Goal: Answer question/provide support: Share knowledge or assist other users

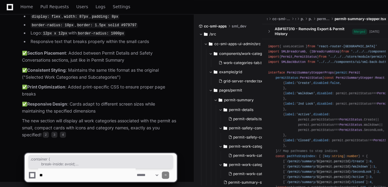
scroll to position [5555, 0]
click at [59, 177] on textarea at bounding box center [86, 175] width 97 height 13
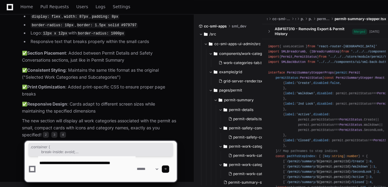
paste textarea "**********"
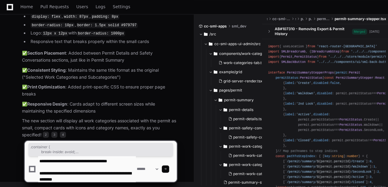
click at [76, 166] on textarea at bounding box center [86, 169] width 97 height 26
paste textarea "**********"
click at [109, 179] on textarea at bounding box center [86, 169] width 97 height 26
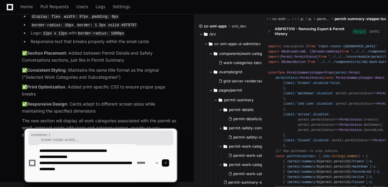
click at [62, 180] on textarea at bounding box center [86, 163] width 97 height 38
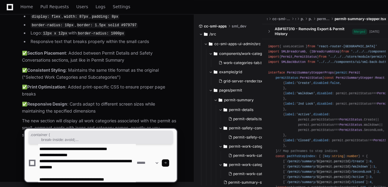
click at [130, 179] on textarea at bounding box center [86, 163] width 97 height 38
paste textarea "**********"
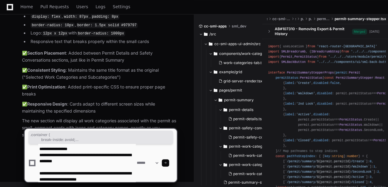
scroll to position [14, 0]
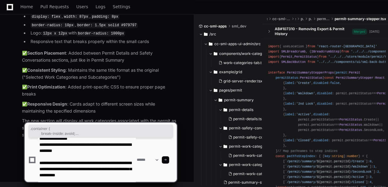
click at [78, 178] on textarea at bounding box center [86, 160] width 97 height 44
type textarea "**********"
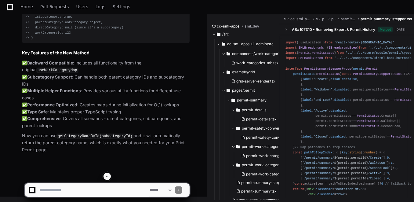
scroll to position [5910, 0]
click at [66, 187] on textarea at bounding box center [93, 189] width 111 height 13
paste textarea "**********"
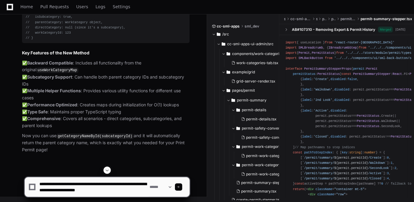
scroll to position [2, 0]
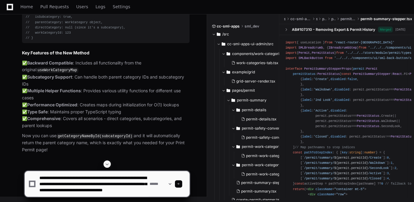
click at [108, 187] on textarea at bounding box center [93, 184] width 111 height 26
click at [141, 187] on textarea at bounding box center [93, 184] width 111 height 26
click at [138, 187] on textarea at bounding box center [93, 184] width 111 height 26
type textarea "**********"
click at [180, 184] on span at bounding box center [178, 183] width 3 height 3
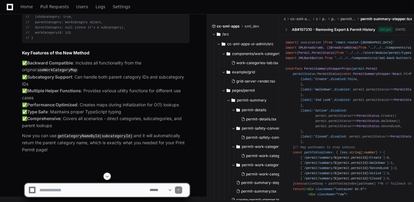
scroll to position [0, 0]
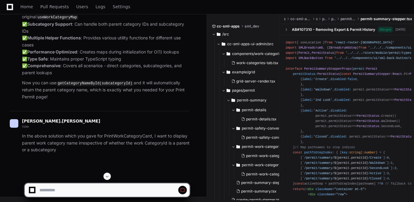
click at [106, 177] on span at bounding box center [107, 176] width 5 height 5
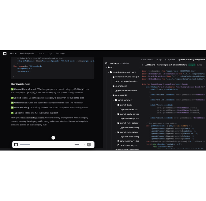
scroll to position [7016, 0]
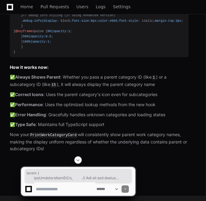
copy div "const { getCategoryNameById, // Use the new method getCategoryDetailsById, // G…"
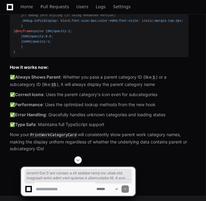
scroll to position [5692, 0]
drag, startPoint x: 18, startPoint y: 135, endPoint x: 13, endPoint y: 119, distance: 16.9
copy div "/** * Enhanced work category hook that provides utilities for handling subcateg…"
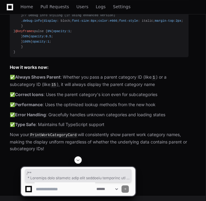
copy div "/** * Enhanced work category hook that provides utilities for handling subcateg…"
click at [42, 184] on textarea at bounding box center [65, 188] width 60 height 13
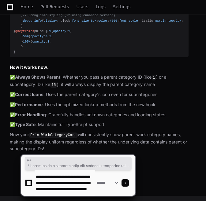
scroll to position [8, 0]
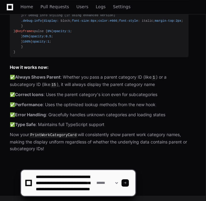
type textarea "**********"
click at [126, 181] on span at bounding box center [124, 182] width 3 height 3
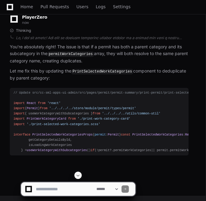
scroll to position [8018, 0]
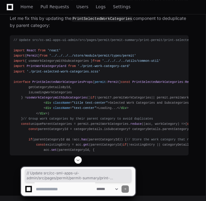
click at [77, 159] on span at bounding box center [77, 159] width 5 height 5
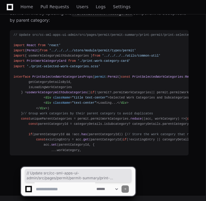
scroll to position [8175, 0]
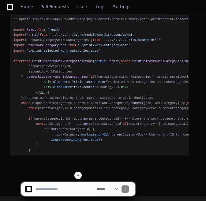
click at [79, 177] on span at bounding box center [77, 175] width 5 height 5
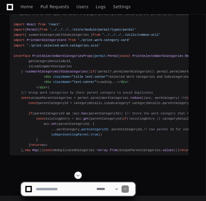
click at [79, 176] on span at bounding box center [77, 175] width 5 height 5
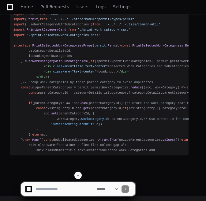
scroll to position [8243, 0]
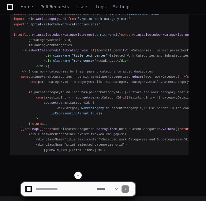
click at [79, 176] on span at bounding box center [77, 175] width 5 height 5
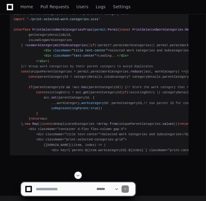
scroll to position [8259, 0]
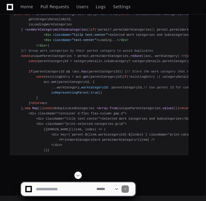
click at [79, 174] on span at bounding box center [77, 175] width 5 height 5
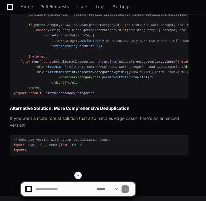
scroll to position [8353, 0]
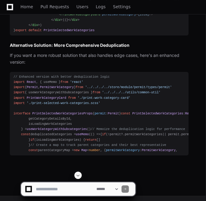
click at [78, 176] on span at bounding box center [77, 175] width 5 height 5
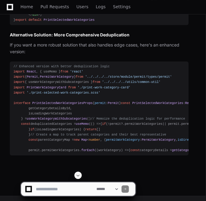
click at [80, 175] on span at bounding box center [77, 175] width 5 height 5
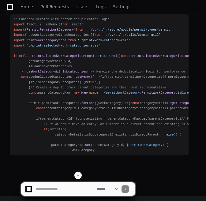
click at [78, 176] on span at bounding box center [77, 175] width 5 height 5
click at [78, 177] on span at bounding box center [77, 175] width 5 height 5
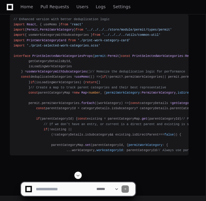
scroll to position [8656, 0]
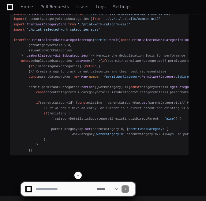
click at [78, 177] on span at bounding box center [77, 175] width 5 height 5
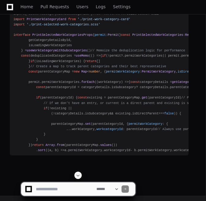
click at [78, 177] on span at bounding box center [77, 175] width 5 height 5
click at [78, 176] on span at bounding box center [77, 175] width 5 height 5
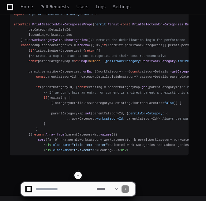
click at [79, 177] on span at bounding box center [77, 175] width 5 height 5
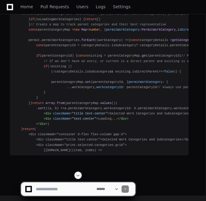
click at [78, 177] on span at bounding box center [77, 175] width 5 height 5
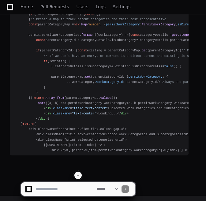
click at [77, 177] on span at bounding box center [77, 175] width 5 height 5
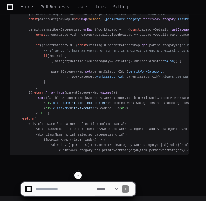
scroll to position [8802, 0]
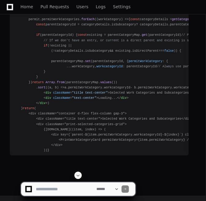
click at [77, 175] on span at bounding box center [77, 175] width 5 height 5
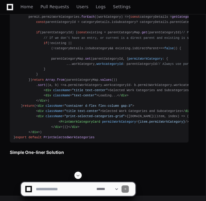
click at [79, 176] on span at bounding box center [77, 175] width 5 height 5
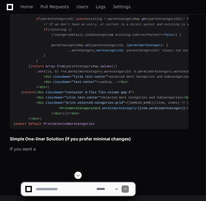
scroll to position [8857, 0]
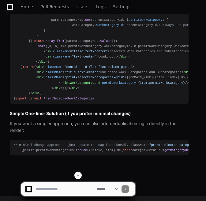
click at [80, 175] on span at bounding box center [77, 175] width 5 height 5
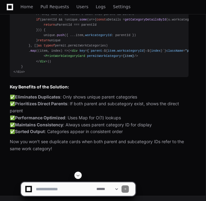
scroll to position [9021, 0]
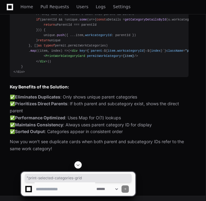
drag, startPoint x: 40, startPoint y: 25, endPoint x: 92, endPoint y: 25, distance: 52.5
copy span ""print-selected-categories-grid"
drag, startPoint x: 156, startPoint y: 86, endPoint x: 196, endPoint y: 86, distance: 40.0
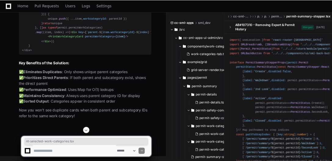
scroll to position [8886, 0]
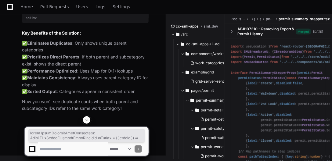
click at [145, 8] on div "Home Pull Requests Users Logs Settings" at bounding box center [166, 7] width 318 height 14
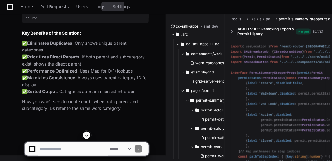
drag, startPoint x: 116, startPoint y: 9, endPoint x: 121, endPoint y: 89, distance: 81.1
click at [116, 9] on span "Settings" at bounding box center [121, 7] width 17 height 4
click at [151, 8] on div "Home Pull Requests Users Logs Settings" at bounding box center [166, 7] width 318 height 14
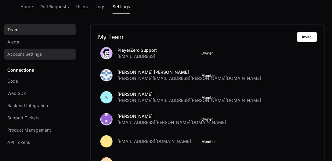
scroll to position [58, 0]
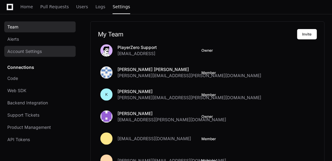
click at [43, 49] on link "Account Settings" at bounding box center [39, 51] width 71 height 11
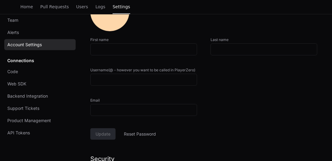
scroll to position [116, 0]
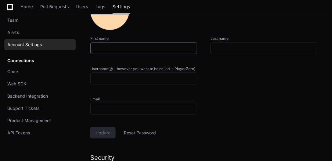
click at [119, 49] on input "First name" at bounding box center [143, 48] width 99 height 6
type input "*********"
type input "**********"
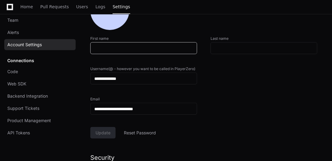
type input "*"
type input "**********"
click at [232, 46] on input "Last name" at bounding box center [264, 48] width 99 height 6
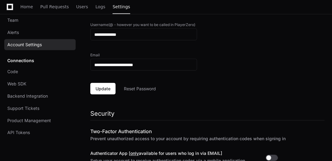
scroll to position [159, 0]
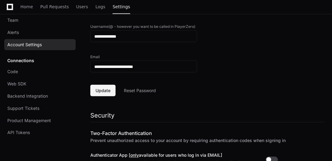
type input "******"
click at [108, 90] on span "Update" at bounding box center [103, 90] width 15 height 6
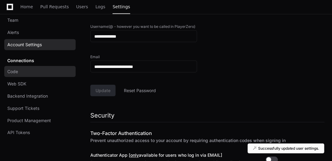
click at [49, 71] on link "Code" at bounding box center [39, 71] width 71 height 11
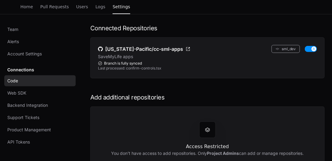
scroll to position [58, 0]
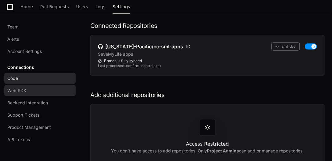
click at [29, 91] on link "Web SDK" at bounding box center [39, 90] width 71 height 11
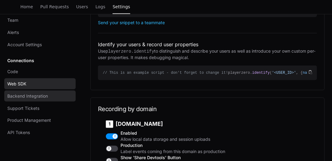
scroll to position [174, 0]
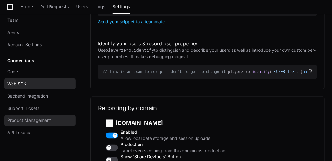
click at [32, 124] on link "Product Management" at bounding box center [39, 120] width 71 height 11
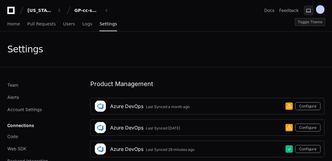
click at [309, 9] on button at bounding box center [309, 10] width 10 height 10
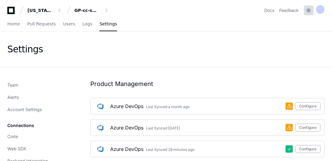
click at [309, 9] on button at bounding box center [309, 10] width 10 height 10
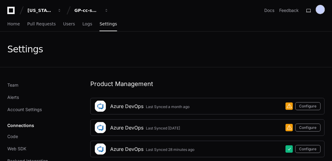
click at [321, 10] on div at bounding box center [320, 9] width 9 height 9
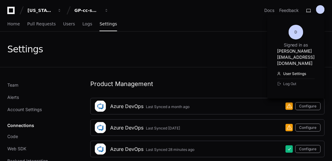
click at [280, 69] on link "User Settings" at bounding box center [296, 74] width 38 height 10
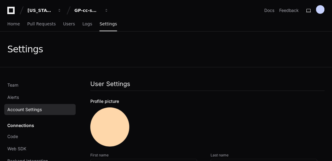
type input "**********"
type input "******"
type input "**********"
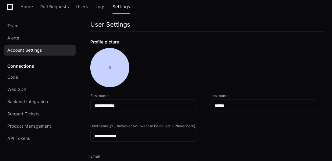
scroll to position [58, 0]
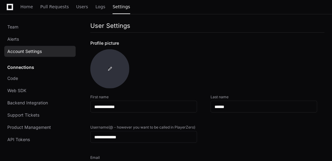
click at [110, 67] on span at bounding box center [110, 68] width 5 height 5
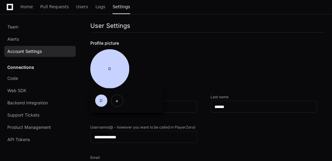
click at [119, 99] on div "+" at bounding box center [117, 100] width 12 height 12
click at [0, 0] on input "+" at bounding box center [0, 0] width 0 height 0
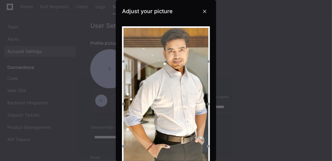
scroll to position [0, 0]
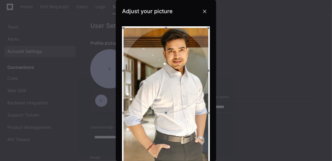
drag, startPoint x: 177, startPoint y: 86, endPoint x: 224, endPoint y: 46, distance: 61.6
click at [224, 46] on div "Adjust your picture Crop and save" at bounding box center [166, 80] width 332 height 161
drag, startPoint x: 173, startPoint y: 66, endPoint x: 185, endPoint y: 65, distance: 12.0
click at [185, 65] on div at bounding box center [166, 70] width 85 height 85
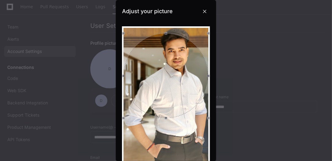
drag, startPoint x: 148, startPoint y: 75, endPoint x: 164, endPoint y: 80, distance: 16.4
click at [164, 80] on div at bounding box center [166, 75] width 85 height 85
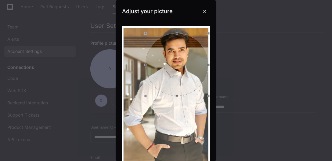
drag, startPoint x: 125, startPoint y: 76, endPoint x: 147, endPoint y: 71, distance: 22.7
click at [147, 71] on span at bounding box center [145, 64] width 7 height 56
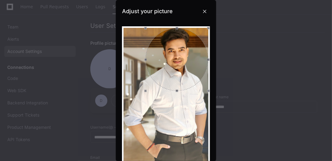
drag, startPoint x: 173, startPoint y: 74, endPoint x: 174, endPoint y: 64, distance: 10.2
click at [174, 64] on div at bounding box center [177, 59] width 63 height 63
drag, startPoint x: 146, startPoint y: 60, endPoint x: 141, endPoint y: 61, distance: 5.5
click at [141, 61] on span at bounding box center [140, 61] width 7 height 61
drag, startPoint x: 175, startPoint y: 71, endPoint x: 178, endPoint y: 63, distance: 9.2
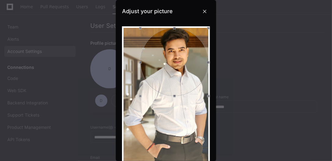
click at [178, 63] on div at bounding box center [174, 62] width 68 height 68
drag, startPoint x: 185, startPoint y: 71, endPoint x: 187, endPoint y: 67, distance: 5.5
click at [187, 67] on div at bounding box center [174, 62] width 68 height 68
click at [184, 66] on div at bounding box center [174, 62] width 68 height 68
click at [239, 69] on div at bounding box center [166, 80] width 332 height 161
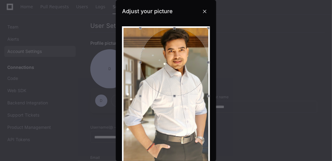
scroll to position [58, 0]
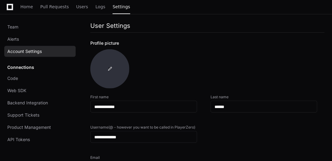
click at [112, 65] on div "D" at bounding box center [109, 68] width 39 height 39
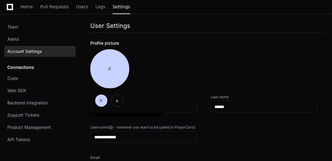
click at [117, 101] on div "+" at bounding box center [117, 100] width 12 height 12
click at [0, 0] on input "+" at bounding box center [0, 0] width 0 height 0
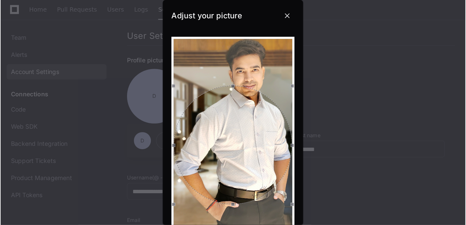
scroll to position [0, 0]
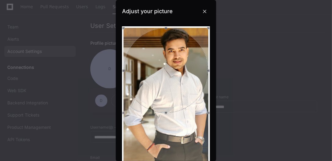
drag, startPoint x: 176, startPoint y: 83, endPoint x: 193, endPoint y: 38, distance: 48.0
click at [193, 38] on div at bounding box center [166, 70] width 85 height 85
drag, startPoint x: 169, startPoint y: 64, endPoint x: 184, endPoint y: 62, distance: 14.7
click at [184, 62] on div at bounding box center [166, 70] width 85 height 85
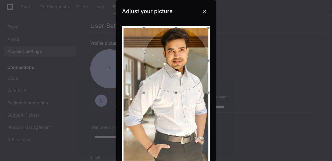
drag, startPoint x: 125, startPoint y: 71, endPoint x: 145, endPoint y: 71, distance: 20.2
click at [145, 71] on span at bounding box center [143, 60] width 7 height 58
click at [172, 71] on div at bounding box center [176, 60] width 65 height 65
click at [181, 57] on div at bounding box center [176, 60] width 65 height 65
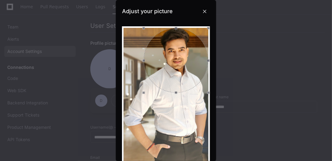
click at [181, 57] on div at bounding box center [176, 60] width 65 height 65
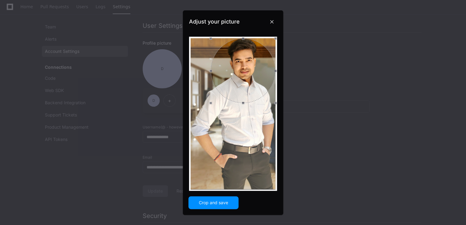
click at [209, 187] on span "Crop and save" at bounding box center [213, 202] width 38 height 6
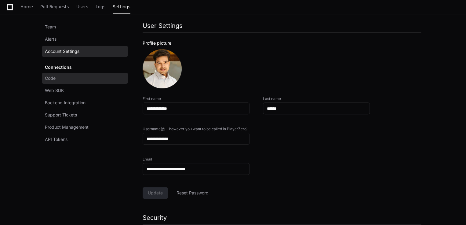
click at [61, 81] on link "Code" at bounding box center [85, 78] width 86 height 11
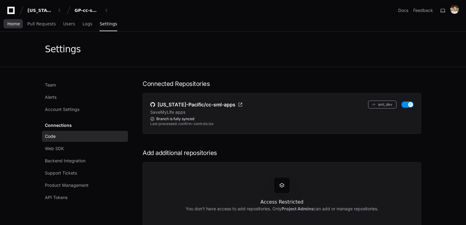
click at [12, 23] on span "Home" at bounding box center [13, 24] width 13 height 4
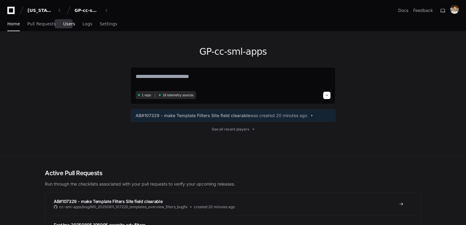
click at [64, 24] on span "Users" at bounding box center [69, 24] width 12 height 4
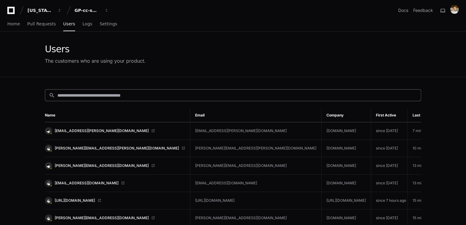
click at [99, 93] on input at bounding box center [237, 95] width 360 height 6
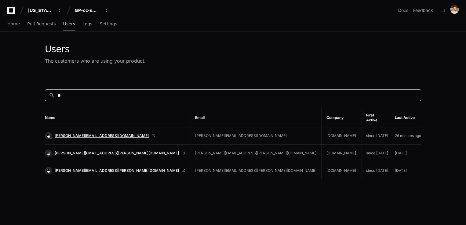
type input "**"
click at [90, 133] on span "dheeraj.sharma@kochcc.com" at bounding box center [102, 135] width 94 height 5
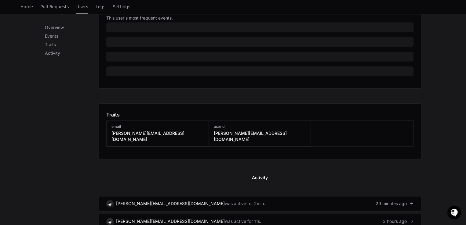
scroll to position [407, 0]
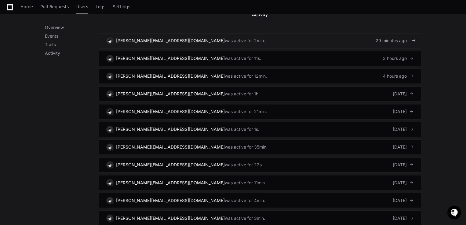
click at [388, 37] on link "[PERSON_NAME][EMAIL_ADDRESS][DOMAIN_NAME] was active for 2min. 29 minutes ago" at bounding box center [260, 40] width 323 height 15
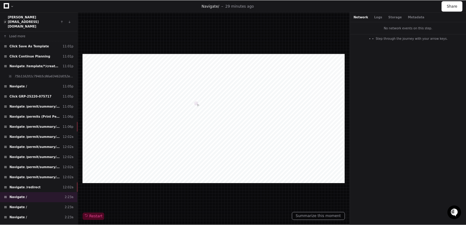
scroll to position [221, 0]
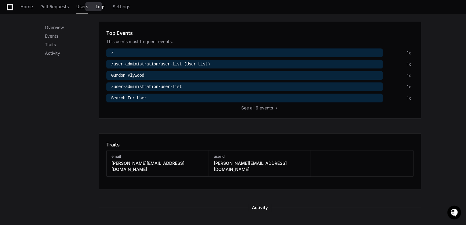
click at [96, 8] on span "Logs" at bounding box center [101, 7] width 10 height 4
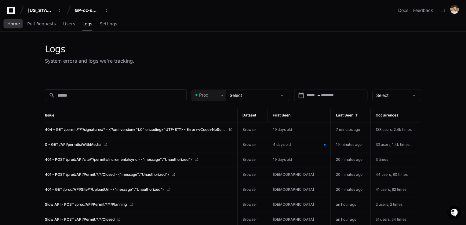
click at [8, 25] on span "Home" at bounding box center [13, 24] width 13 height 4
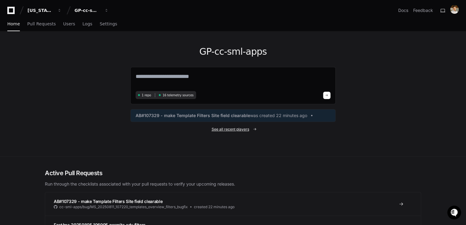
click at [238, 127] on span "See all recent players" at bounding box center [231, 129] width 38 height 5
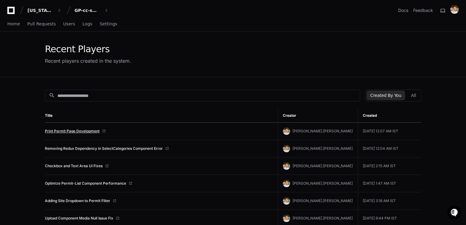
click at [87, 129] on link "Print Permit Page Development" at bounding box center [72, 131] width 55 height 5
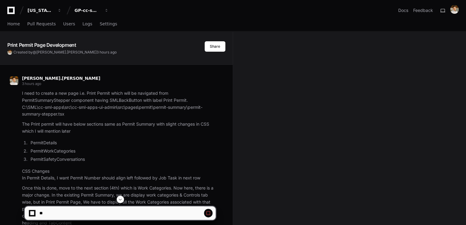
click at [122, 199] on span at bounding box center [120, 199] width 5 height 5
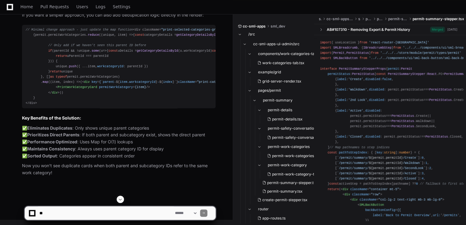
click at [122, 199] on span at bounding box center [120, 199] width 5 height 5
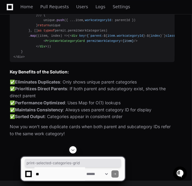
drag, startPoint x: 92, startPoint y: 43, endPoint x: 40, endPoint y: 45, distance: 52.0
click at [40, 45] on div "// Minimal change approach - just update the map function <div className= "prin…" at bounding box center [92, 20] width 158 height 78
copy span "print-selected-categories-grid"
click at [74, 149] on span at bounding box center [73, 149] width 5 height 5
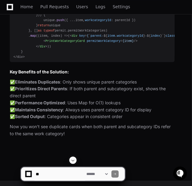
click at [97, 60] on div "// Minimal change approach - just update the map function <div className= "prin…" at bounding box center [92, 20] width 158 height 78
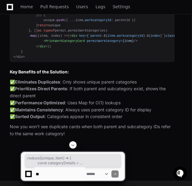
drag, startPoint x: 27, startPoint y: 35, endPoint x: 108, endPoint y: 122, distance: 119.3
click at [108, 60] on div "// Minimal change approach - just update the map function <div className= "prin…" at bounding box center [92, 20] width 158 height 78
copy div ". reduce ( ( unique, item ) => { const categoryDetails = getCategoryDetailsById…"
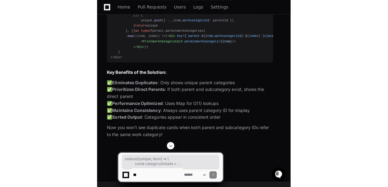
scroll to position [9209, 0]
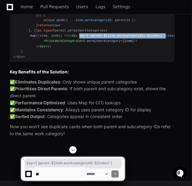
drag, startPoint x: 42, startPoint y: 67, endPoint x: 123, endPoint y: 66, distance: 80.6
click at [123, 38] on span "< div key = { ` parent- ${ item.workcategoryId } - ${ index }`} className = "pr…" at bounding box center [148, 36] width 156 height 4
copy span "key = { ` parent- ${ item.workcategoryId } - ${ index }`}"
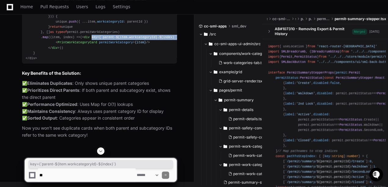
scroll to position [9305, 0]
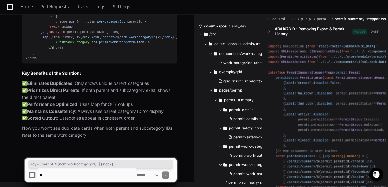
click at [103, 173] on textarea at bounding box center [86, 175] width 97 height 13
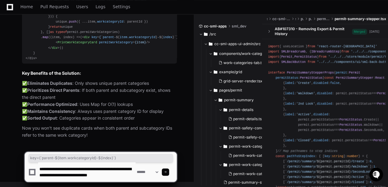
scroll to position [2, 0]
click at [108, 179] on textarea at bounding box center [86, 172] width 97 height 20
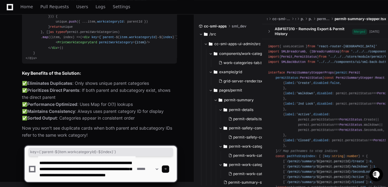
click at [126, 178] on textarea at bounding box center [86, 169] width 97 height 26
paste textarea "**********"
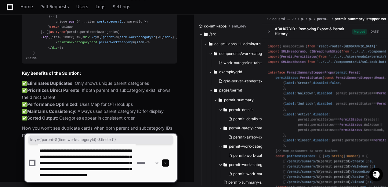
scroll to position [14, 0]
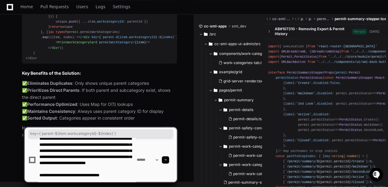
click at [128, 180] on textarea at bounding box center [86, 160] width 97 height 44
paste textarea "**********"
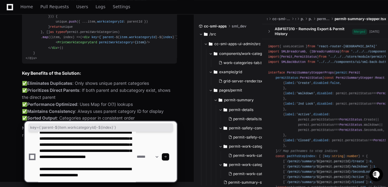
scroll to position [20, 0]
type textarea "**********"
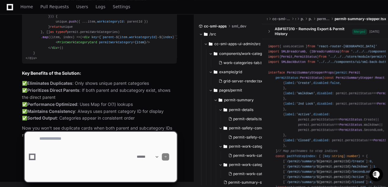
scroll to position [0, 0]
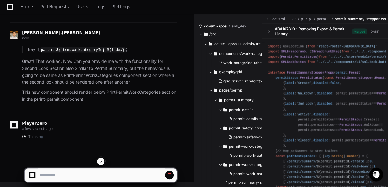
click at [102, 161] on span at bounding box center [100, 161] width 5 height 5
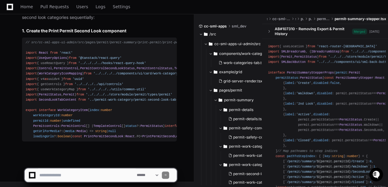
scroll to position [9702, 0]
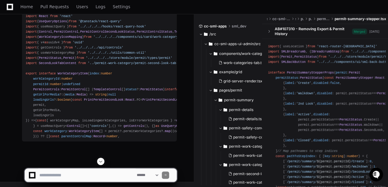
click at [101, 162] on span at bounding box center [100, 161] width 5 height 5
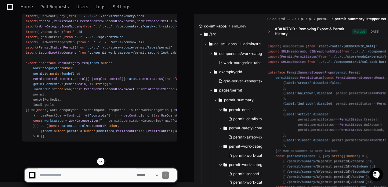
scroll to position [9856, 0]
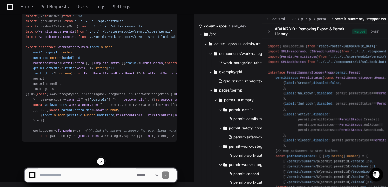
click at [101, 162] on span at bounding box center [100, 161] width 5 height 5
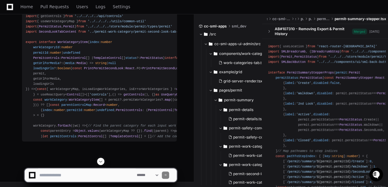
click at [101, 162] on span at bounding box center [100, 161] width 5 height 5
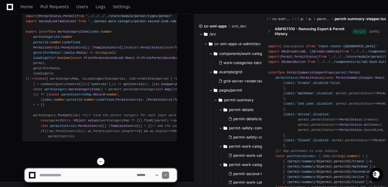
click at [101, 162] on span at bounding box center [100, 161] width 5 height 5
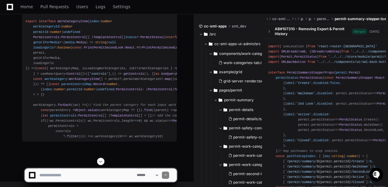
click at [101, 162] on span at bounding box center [100, 161] width 5 height 5
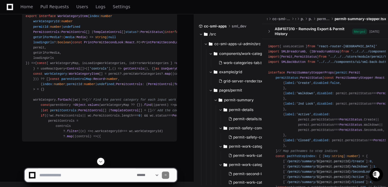
click at [101, 162] on span at bounding box center [100, 161] width 5 height 5
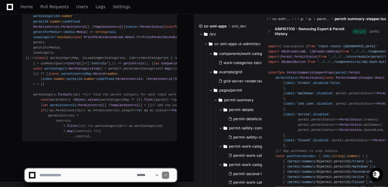
scroll to position [9940, 0]
click at [101, 162] on span at bounding box center [100, 161] width 5 height 5
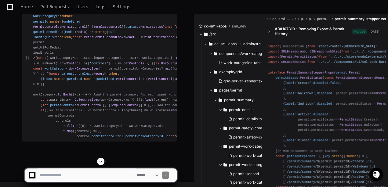
click at [101, 162] on span at bounding box center [100, 161] width 5 height 5
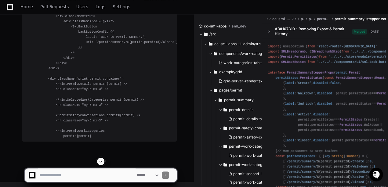
click at [103, 160] on span at bounding box center [100, 161] width 5 height 5
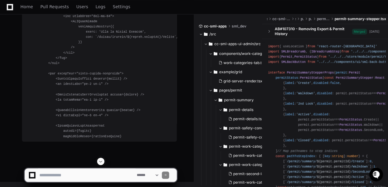
scroll to position [10877, 0]
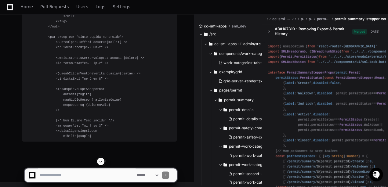
click at [101, 162] on span at bounding box center [100, 161] width 5 height 5
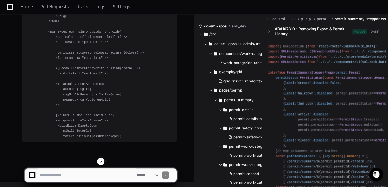
scroll to position [10919, 0]
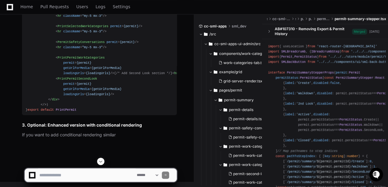
click at [101, 162] on span at bounding box center [100, 161] width 5 height 5
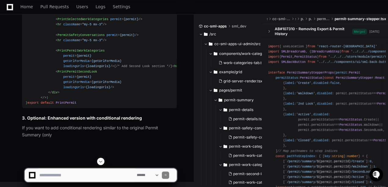
scroll to position [10993, 0]
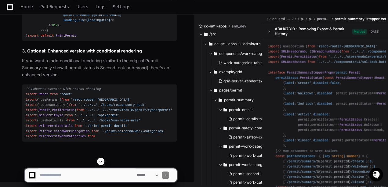
click at [103, 161] on span at bounding box center [100, 161] width 5 height 5
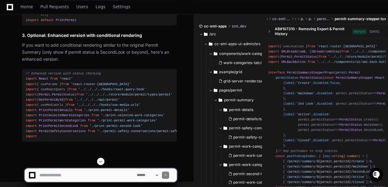
scroll to position [11072, 0]
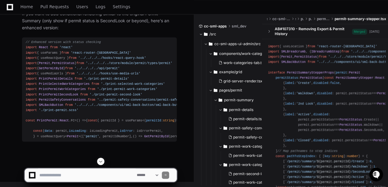
click at [101, 160] on span at bounding box center [100, 161] width 5 height 5
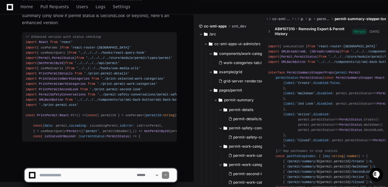
scroll to position [11166, 0]
click at [101, 161] on span at bounding box center [100, 161] width 5 height 5
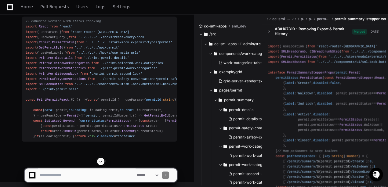
click at [99, 163] on span at bounding box center [100, 161] width 5 height 5
click at [101, 162] on span at bounding box center [100, 161] width 5 height 5
click at [101, 162] on app-app-chat-input "**********" at bounding box center [100, 170] width 153 height 24
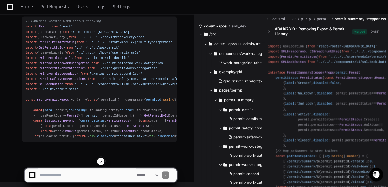
click at [101, 162] on span at bounding box center [100, 161] width 5 height 5
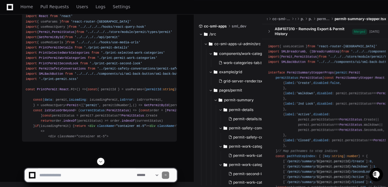
scroll to position [11276, 0]
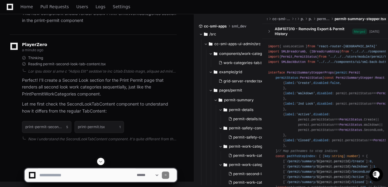
click at [102, 162] on span at bounding box center [100, 161] width 5 height 5
drag, startPoint x: 151, startPoint y: 77, endPoint x: 180, endPoint y: 76, distance: 28.1
drag, startPoint x: 180, startPoint y: 76, endPoint x: 163, endPoint y: 80, distance: 17.1
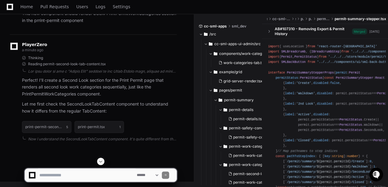
click pre "// src/cc-sml-apps-ui-admin/src/pages/permit/permit-summary/print-permit/print-…"
drag, startPoint x: 71, startPoint y: 78, endPoint x: 121, endPoint y: 78, distance: 49.5
click pre "// src/cc-sml-apps-ui-admin/src/pages/permit/permit-summary/print-permit/print-…"
copy span "print-permit-second-look.tsx"
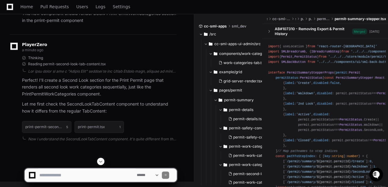
drag, startPoint x: 64, startPoint y: 76, endPoint x: 16, endPoint y: 77, distance: 47.7
click at [16, 118] on div "print-permit-second-look.tsx 5 print-permit.tsx 1 Now I understand the SecondLo…" at bounding box center [93, 130] width 167 height 24
drag, startPoint x: 16, startPoint y: 77, endPoint x: 26, endPoint y: 88, distance: 14.1
click span "import"
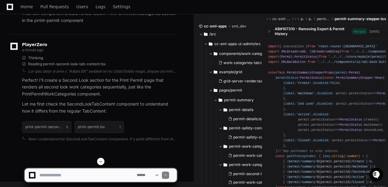
click div "// src/cc-sml-apps-ui-admin/src/pages/permit/permit-summary/print-permit/print-…"
copy div "import React from 'react' import { UseQueryOptions } from '@tanstack/react-quer…"
drag, startPoint x: 52, startPoint y: 75, endPoint x: 71, endPoint y: 100, distance: 31.4
click div "// Update src/cc-sml-apps-ui-admin/src/pages/permit/permit-summary/print-permit…"
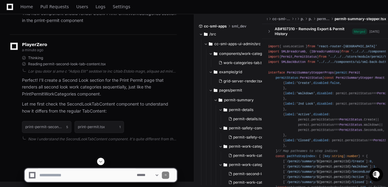
copy span "< hr className = "my-5 mx-3" /> < PrintPermitSecondLook permit = {permit} getUr…"
